Goal: Task Accomplishment & Management: Use online tool/utility

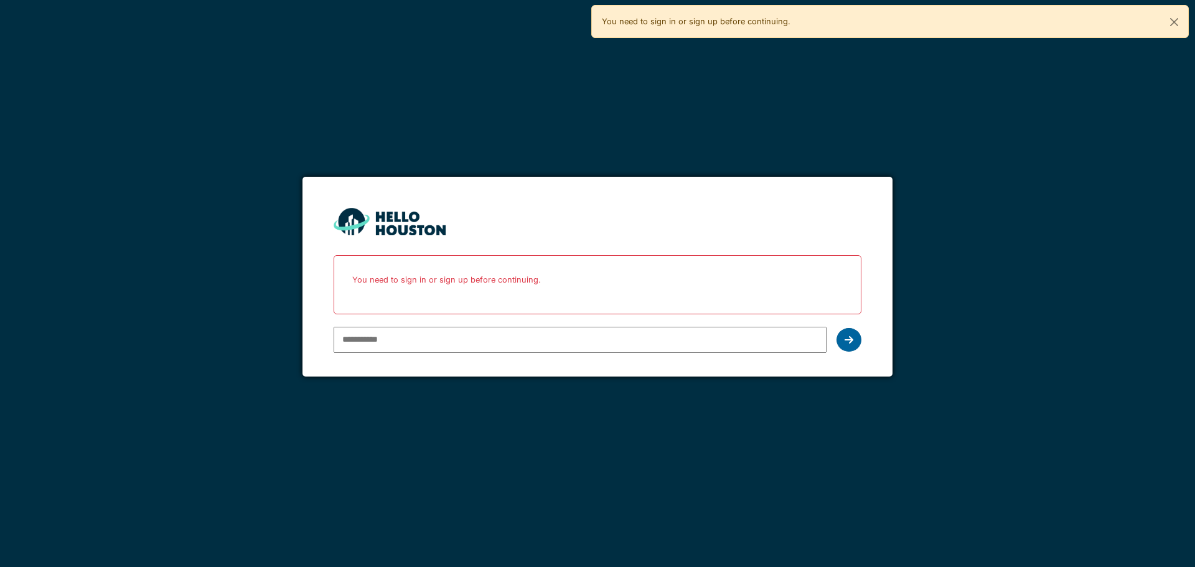
type input "**********"
click at [848, 339] on icon at bounding box center [849, 340] width 9 height 10
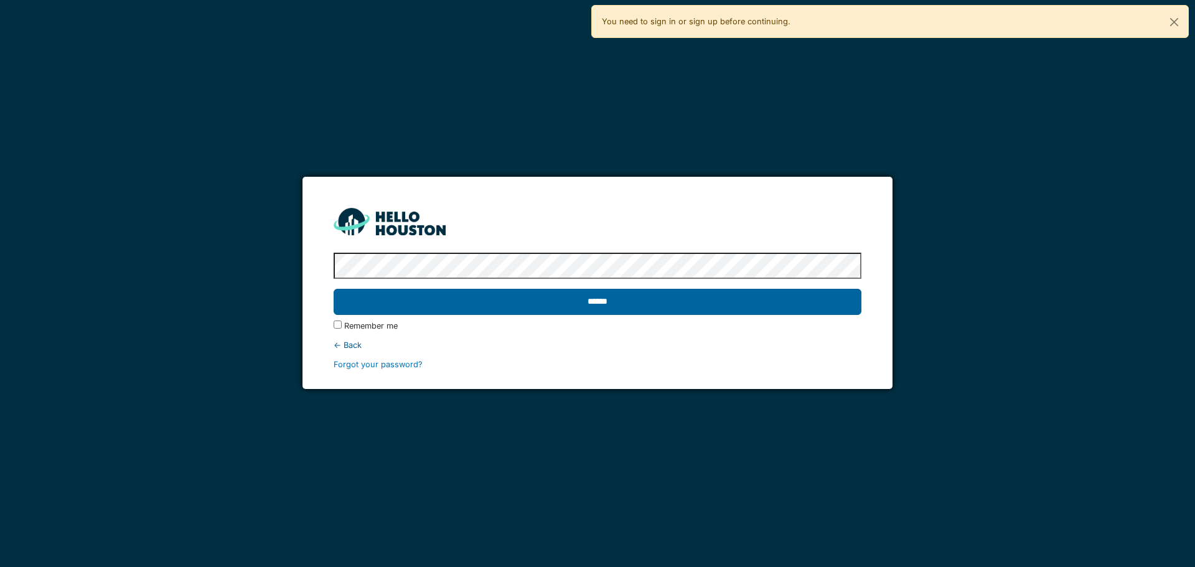
click at [777, 294] on input "******" at bounding box center [597, 302] width 527 height 26
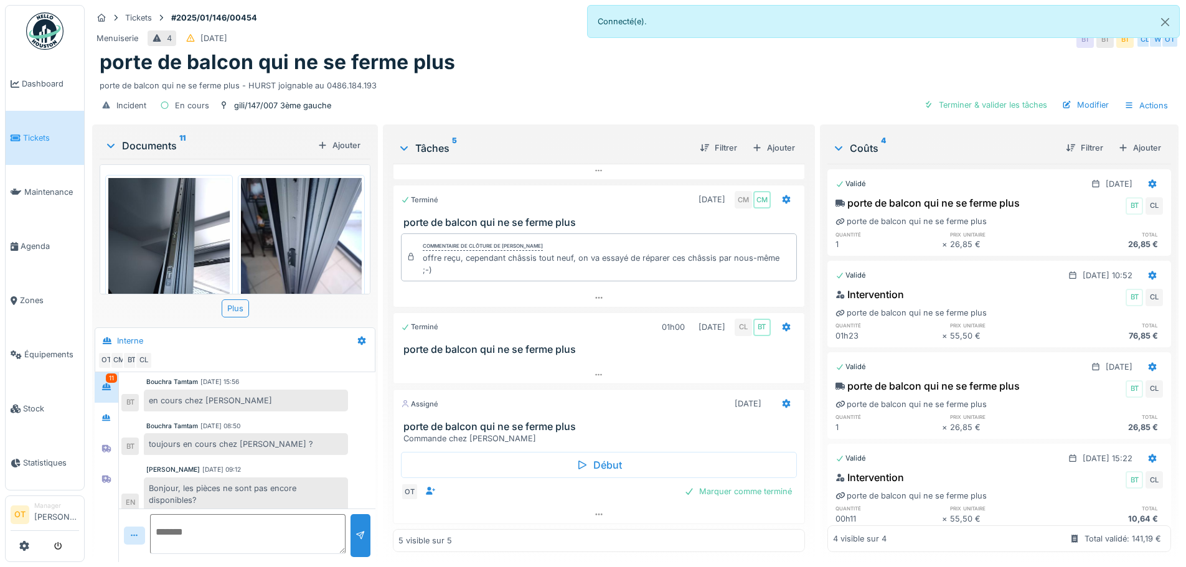
scroll to position [268, 0]
click at [169, 219] on img at bounding box center [168, 258] width 121 height 161
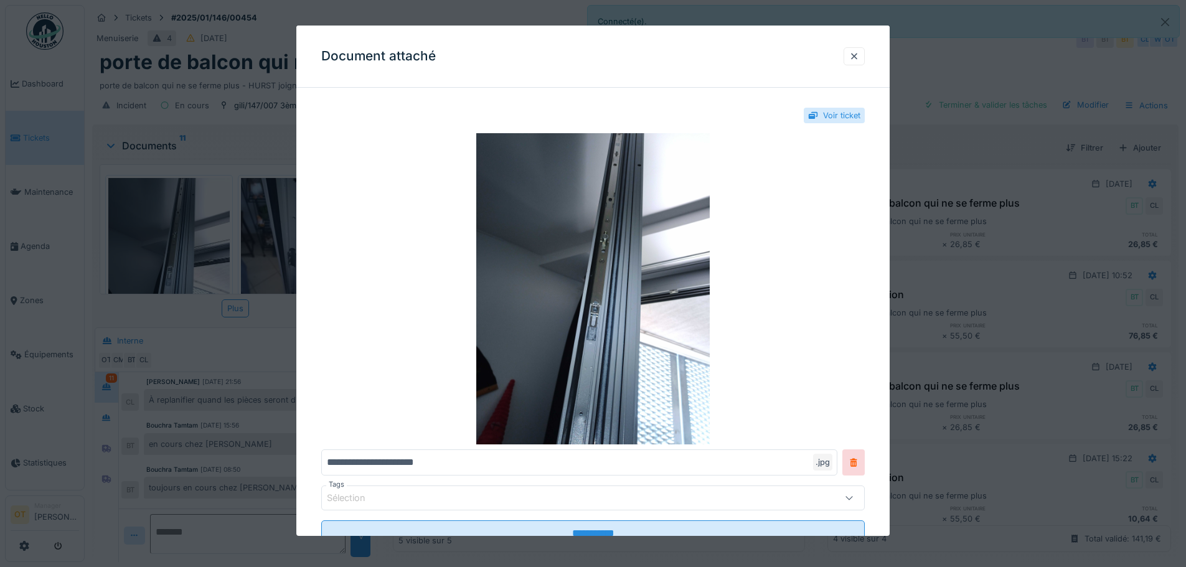
click at [169, 219] on div at bounding box center [593, 283] width 1186 height 567
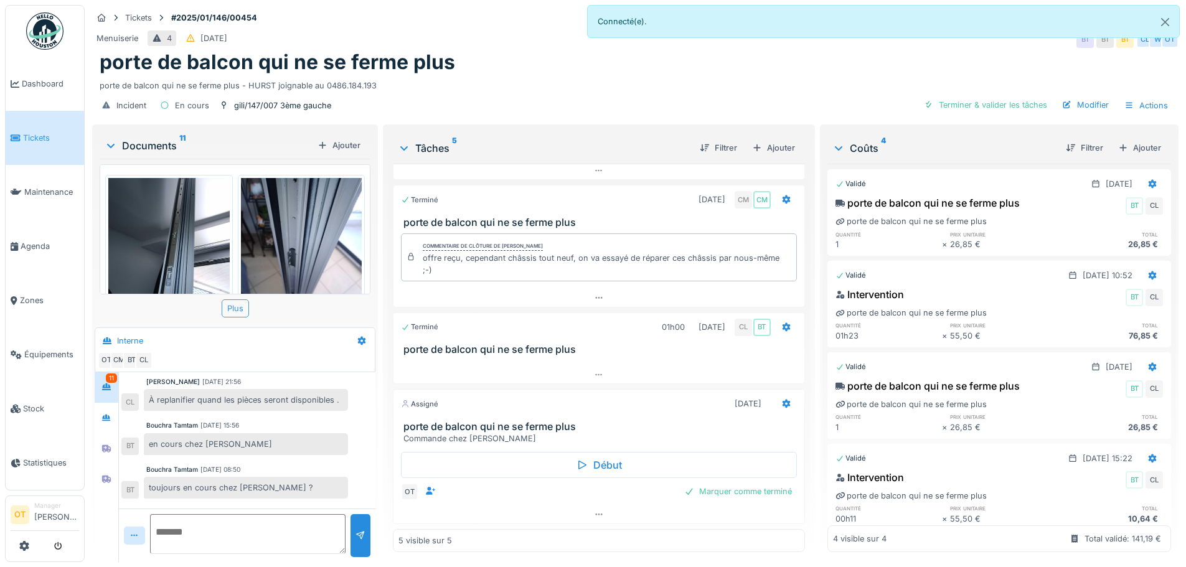
click at [244, 302] on div "Plus" at bounding box center [235, 308] width 27 height 18
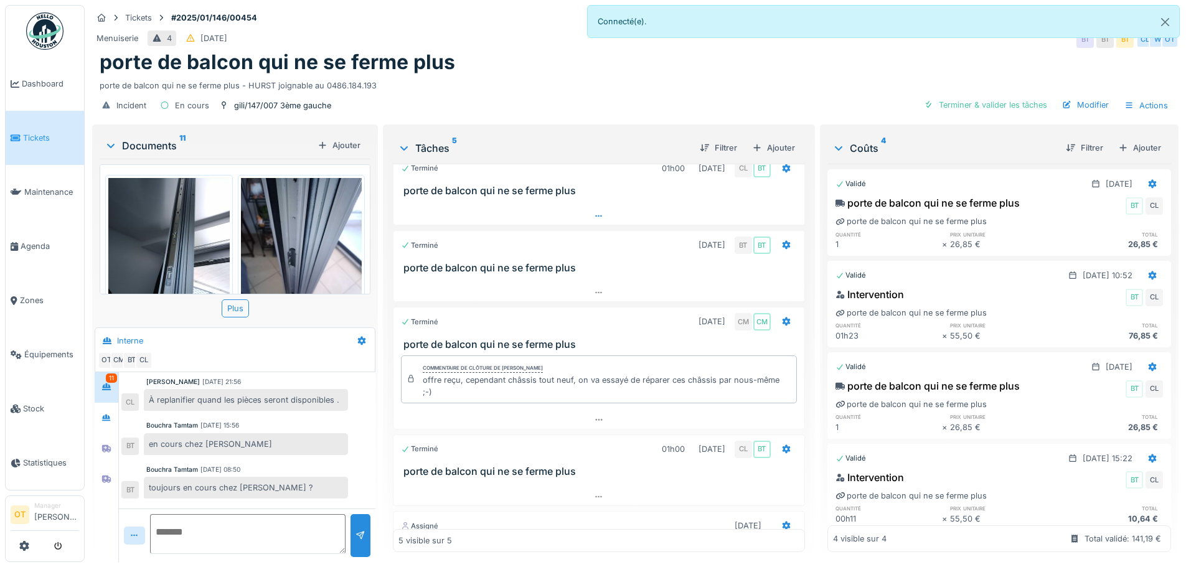
scroll to position [0, 0]
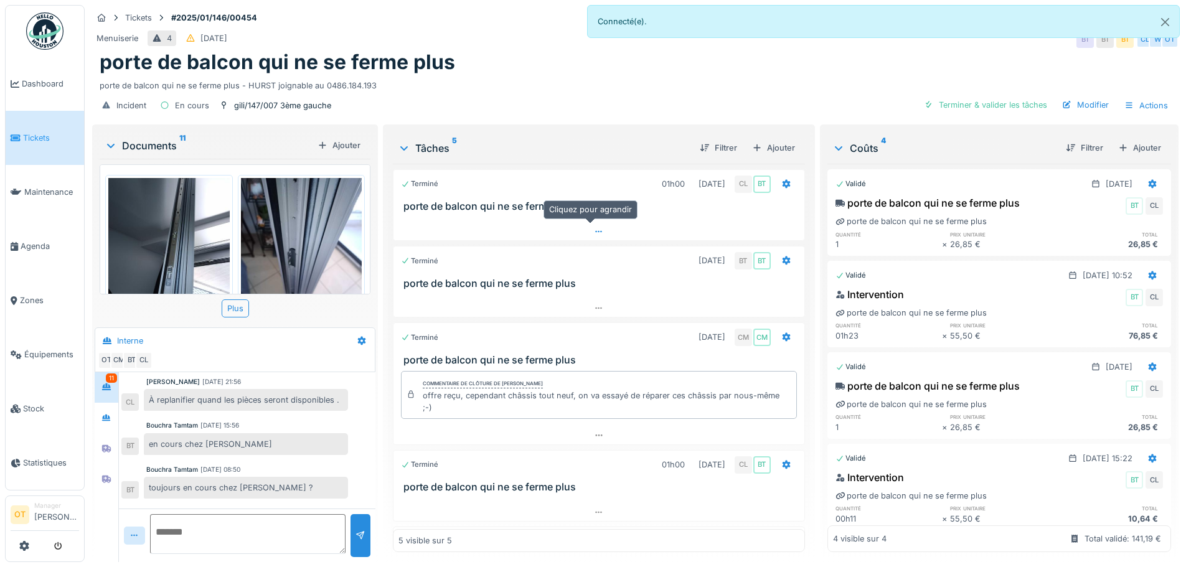
click at [604, 230] on div at bounding box center [598, 232] width 410 height 18
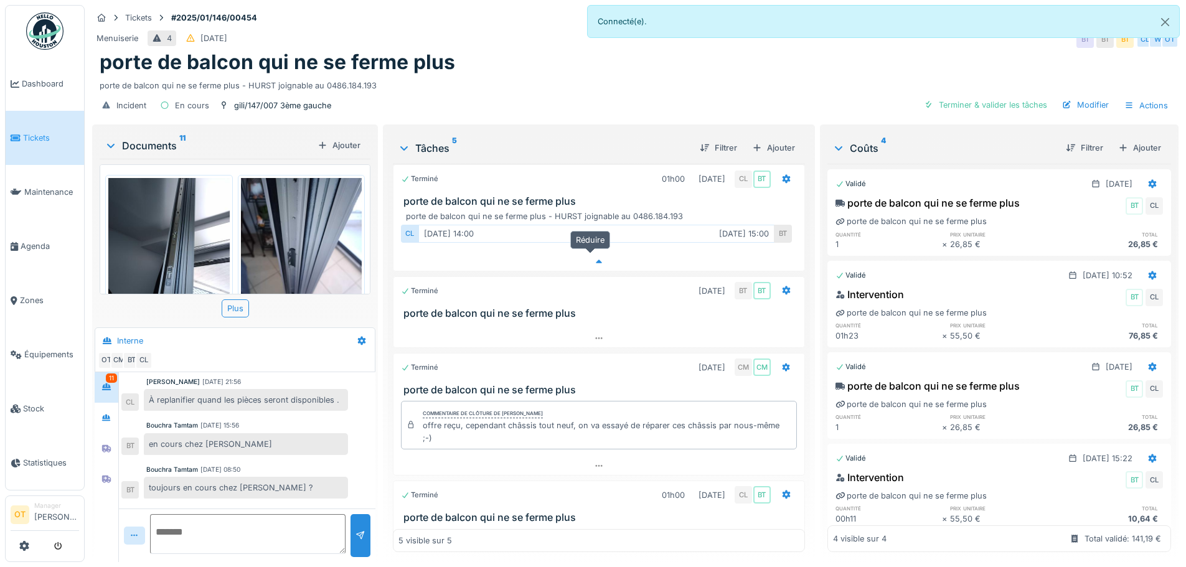
click at [594, 253] on div at bounding box center [598, 262] width 410 height 18
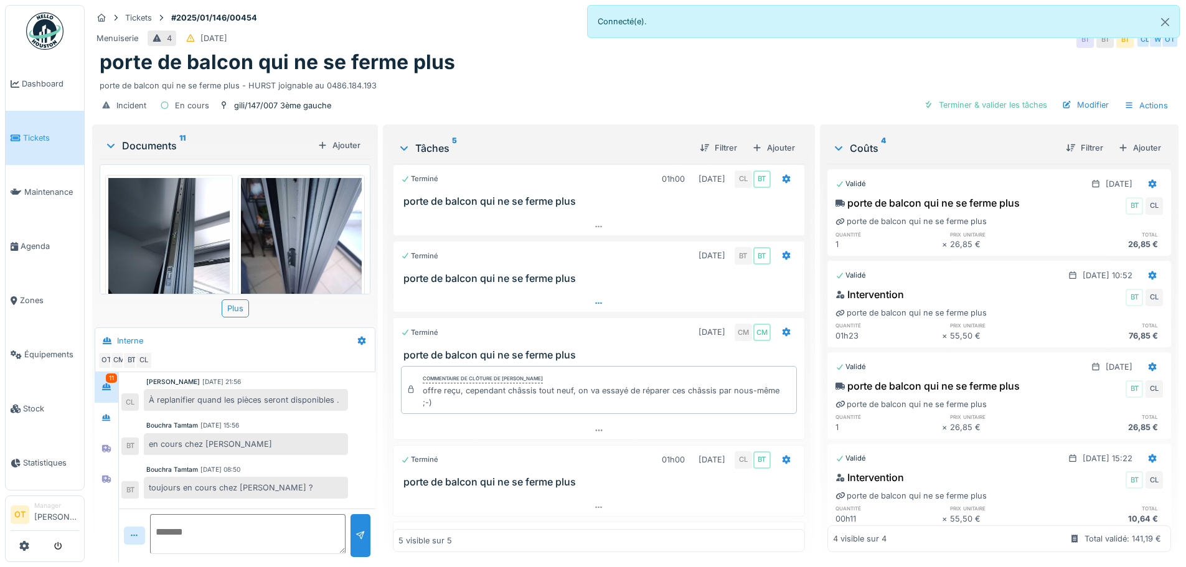
click at [598, 295] on div at bounding box center [598, 303] width 410 height 18
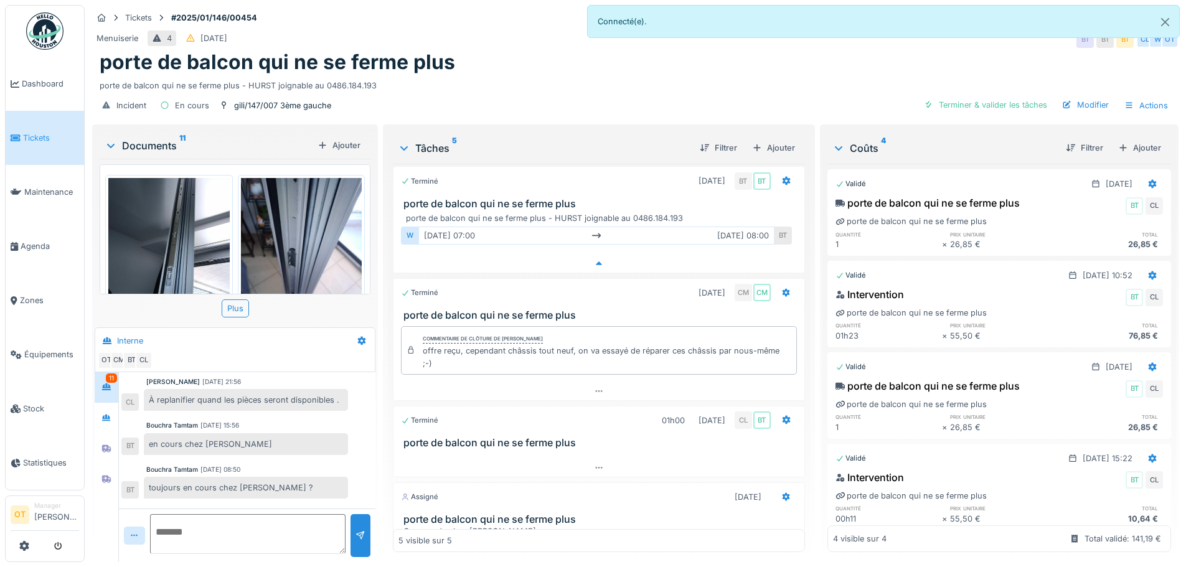
scroll to position [82, 0]
click at [594, 258] on icon at bounding box center [599, 262] width 10 height 8
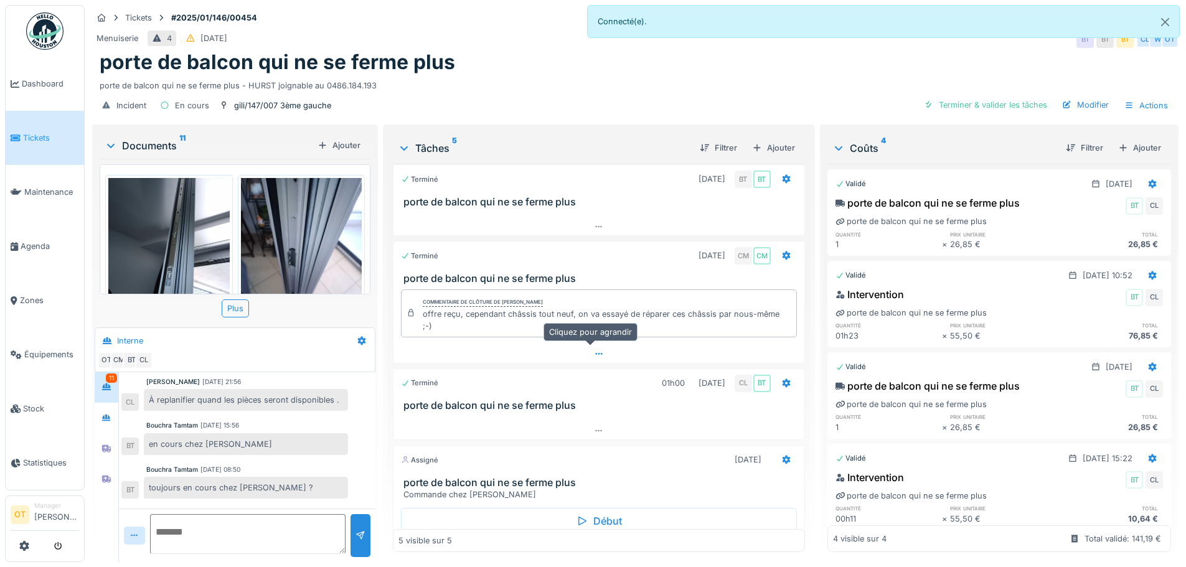
click at [594, 350] on icon at bounding box center [599, 354] width 10 height 8
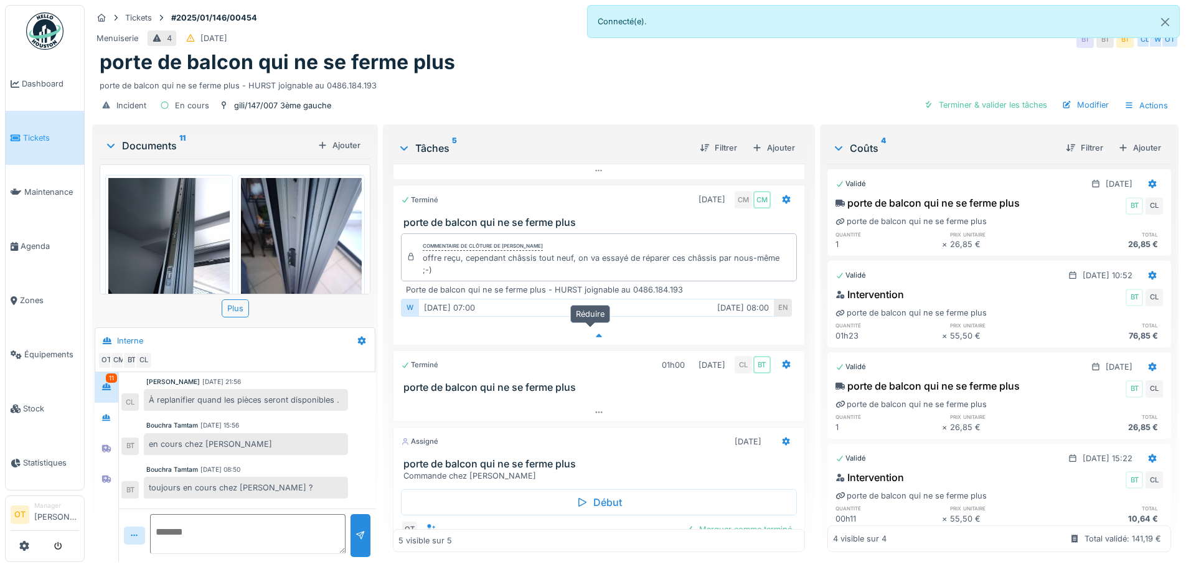
click at [594, 332] on icon at bounding box center [599, 336] width 10 height 8
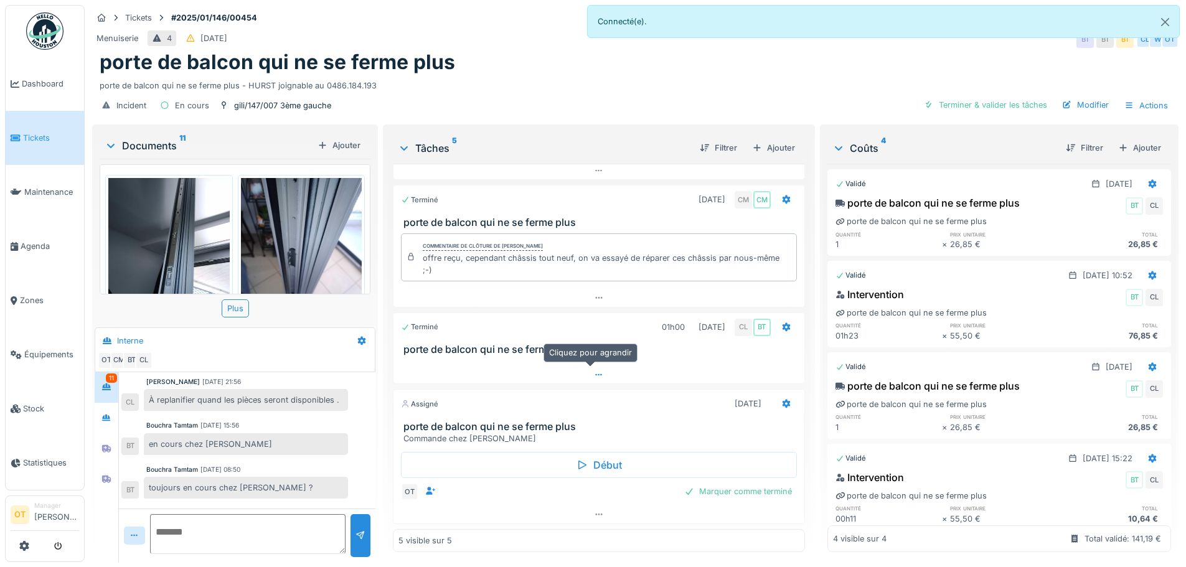
click at [597, 366] on div at bounding box center [598, 375] width 410 height 18
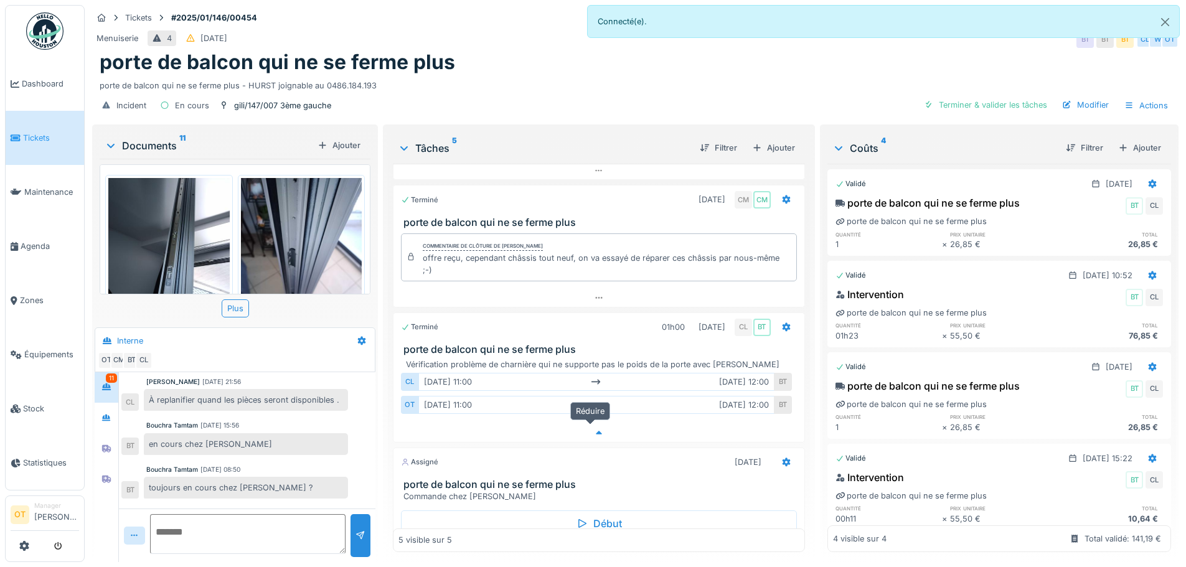
click at [596, 431] on div at bounding box center [598, 433] width 410 height 18
